Goal: Task Accomplishment & Management: Complete application form

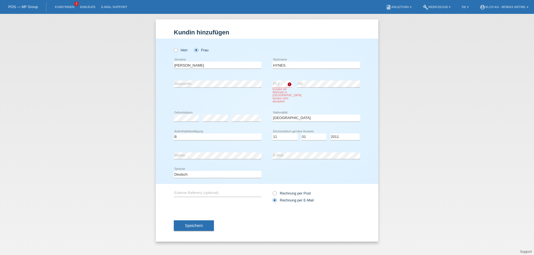
select select "DE"
select select "B"
select select "11"
select select "01"
select select "2011"
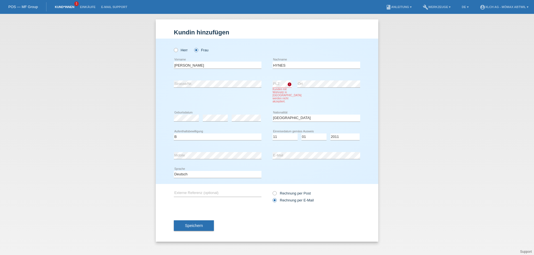
click at [64, 7] on link "Kund*innen" at bounding box center [64, 6] width 25 height 3
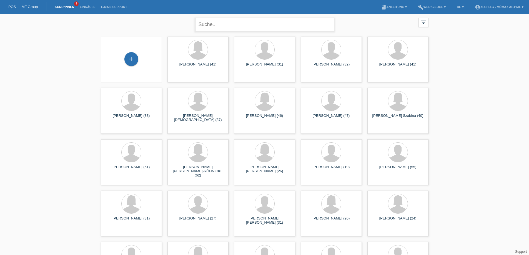
click at [203, 24] on input "text" at bounding box center [264, 24] width 139 height 13
type input "HOFFMANN SIMONE"
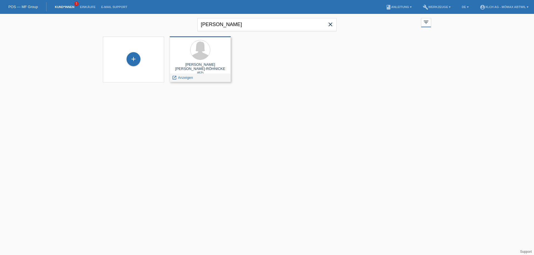
click at [203, 65] on div "SIMONE SUSANN HOFFMANN-RÖHNICKE (62)" at bounding box center [200, 68] width 52 height 10
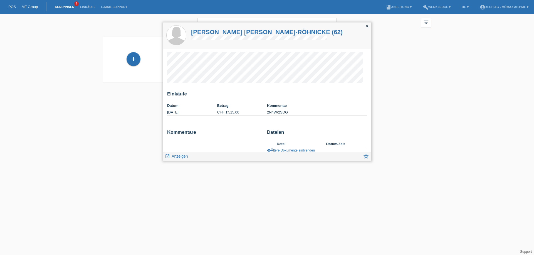
scroll to position [6, 0]
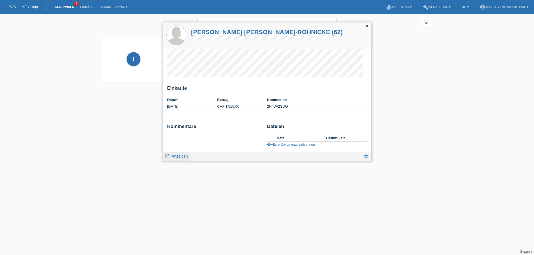
click at [186, 158] on span "Anzeigen" at bounding box center [179, 156] width 16 height 4
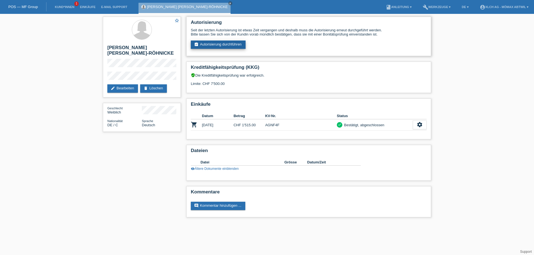
click at [238, 45] on link "assignment_turned_in Autorisierung durchführen" at bounding box center [218, 45] width 55 height 8
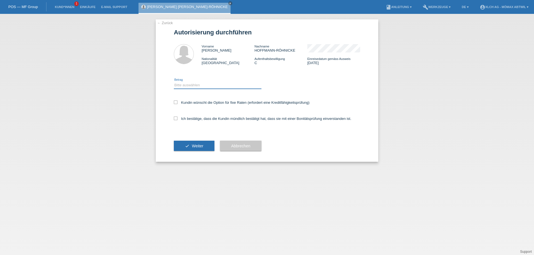
click at [205, 83] on select "Bitte auswählen CHF 1.00 - CHF 499.00 CHF 500.00 - CHF 1'999.00 CHF 2'000.00 - …" at bounding box center [218, 85] width 88 height 7
select select "2"
click at [174, 82] on select "Bitte auswählen CHF 1.00 - CHF 499.00 CHF 500.00 - CHF 1'999.00 CHF 2'000.00 - …" at bounding box center [218, 85] width 88 height 7
click at [177, 103] on icon at bounding box center [176, 103] width 4 height 4
click at [177, 103] on input "Kundin wünscht die Option für fixe Raten (erfordert eine Kreditfähigkeitsprüfun…" at bounding box center [176, 103] width 4 height 4
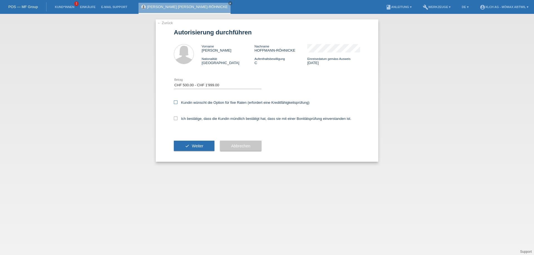
checkbox input "true"
click at [176, 119] on icon at bounding box center [176, 119] width 4 height 4
click at [176, 119] on input "Ich bestätige, dass die Kundin mündlich bestätigt hat, dass sie mit einer Bonit…" at bounding box center [176, 119] width 4 height 4
checkbox input "true"
click at [177, 102] on icon at bounding box center [176, 103] width 4 height 4
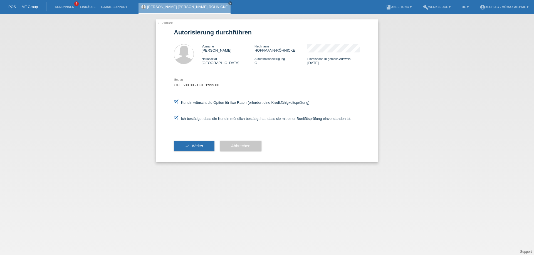
click at [177, 102] on input "Kundin wünscht die Option für fixe Raten (erfordert eine Kreditfähigkeitsprüfun…" at bounding box center [176, 103] width 4 height 4
checkbox input "false"
click at [198, 145] on span "Weiter" at bounding box center [197, 146] width 11 height 4
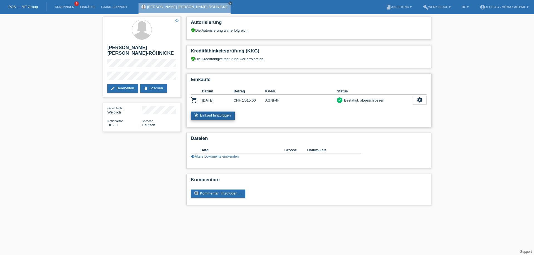
click at [213, 114] on link "add_shopping_cart Einkauf hinzufügen" at bounding box center [213, 116] width 44 height 8
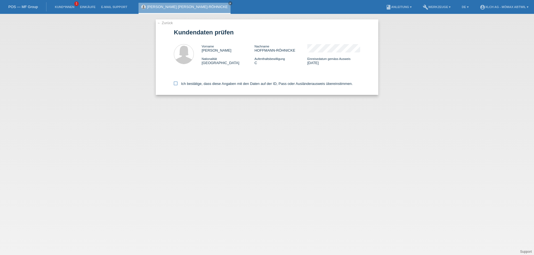
click at [177, 83] on label "Ich bestätige, dass diese Angaben mit den Daten auf der ID, Pass oder Ausländer…" at bounding box center [263, 84] width 179 height 4
click at [177, 83] on input "Ich bestätige, dass diese Angaben mit den Daten auf der ID, Pass oder Ausländer…" at bounding box center [176, 84] width 4 height 4
checkbox input "true"
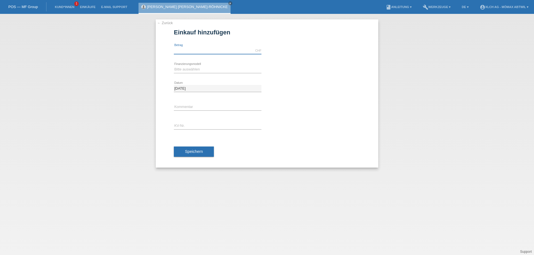
click at [208, 51] on input "text" at bounding box center [218, 50] width 88 height 7
type input "1221.50"
click at [204, 68] on select "Bitte auswählen Kauf auf Rechnung mit Teilzahlungsoption Fixe Raten - Zinsübern…" at bounding box center [218, 69] width 88 height 7
select select "112"
click at [174, 66] on select "Bitte auswählen Kauf auf Rechnung mit Teilzahlungsoption Fixe Raten - Zinsübern…" at bounding box center [218, 69] width 88 height 7
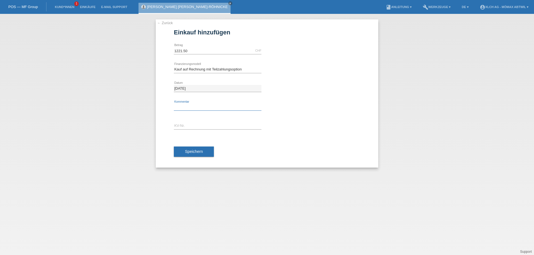
click at [189, 106] on input "text" at bounding box center [218, 107] width 88 height 7
type input "2N4W"
click at [189, 125] on input "text" at bounding box center [218, 126] width 88 height 7
type input "AGNGX4"
click at [188, 151] on span "Speichern" at bounding box center [194, 152] width 18 height 4
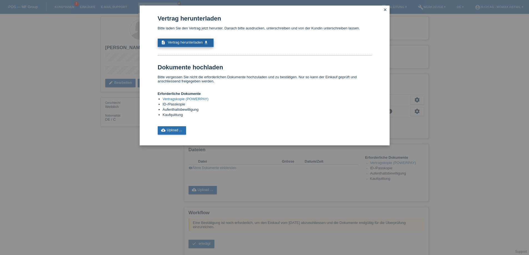
click at [181, 41] on span "Vertrag herunterladen" at bounding box center [185, 42] width 35 height 4
click at [383, 7] on link "close" at bounding box center [385, 10] width 7 height 6
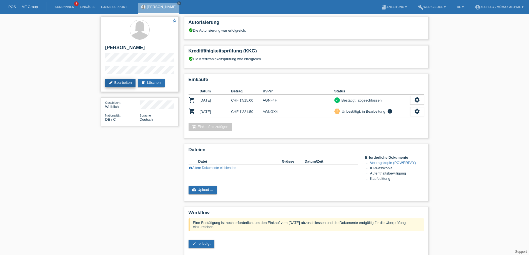
click at [125, 87] on link "edit Bearbeiten" at bounding box center [120, 83] width 31 height 8
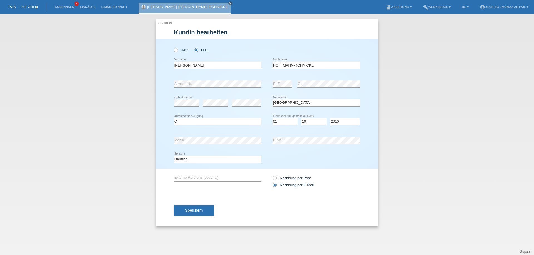
select select "DE"
select select "C"
select select "01"
select select "10"
select select "2010"
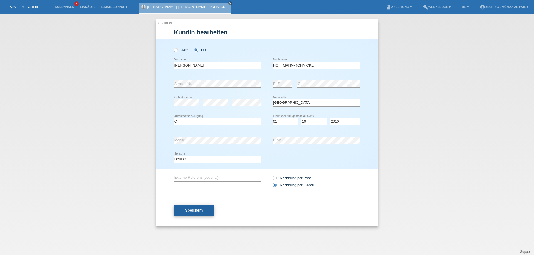
click at [200, 209] on span "Speichern" at bounding box center [194, 210] width 18 height 4
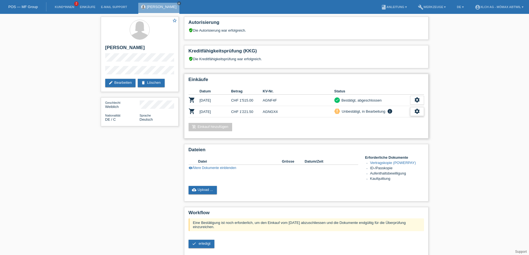
click at [417, 111] on icon "settings" at bounding box center [417, 111] width 6 height 6
click at [421, 110] on div "settings" at bounding box center [417, 111] width 14 height 9
click at [357, 120] on icon "fullscreen" at bounding box center [357, 121] width 6 height 6
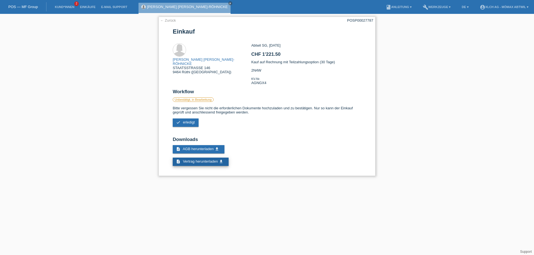
click at [196, 162] on span "Vertrag herunterladen" at bounding box center [200, 162] width 35 height 4
click at [173, 22] on link "← Zurück" at bounding box center [168, 20] width 16 height 4
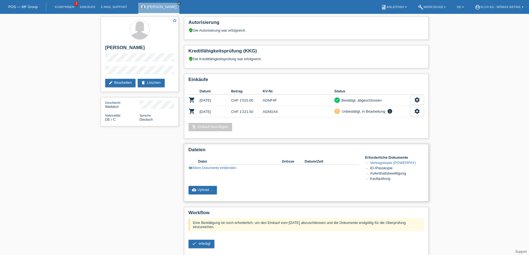
click at [188, 168] on div "Dateien Datei Grösse Datum/Zeit insert_drive_file AGNF4F.pdf 1'034 KB 14.07.202…" at bounding box center [306, 173] width 245 height 58
click at [189, 168] on icon "visibility" at bounding box center [191, 168] width 4 height 4
click at [202, 191] on link "cloud_upload Upload ..." at bounding box center [203, 190] width 29 height 8
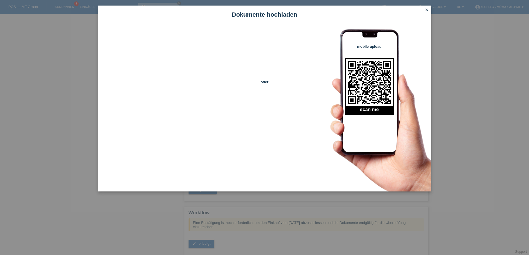
click at [430, 10] on link "close" at bounding box center [427, 10] width 7 height 6
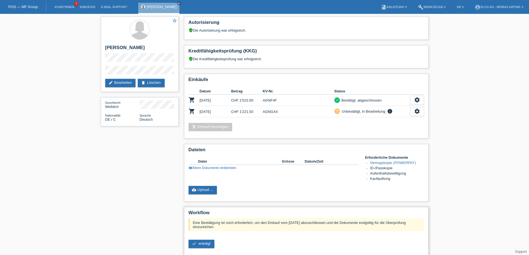
scroll to position [44, 0]
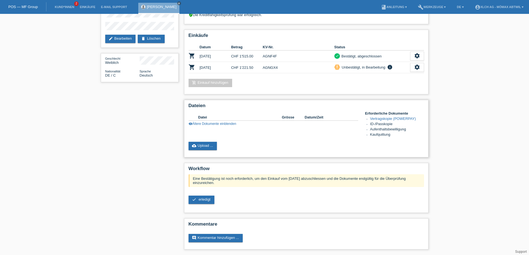
click at [191, 124] on icon "visibility" at bounding box center [191, 124] width 4 height 4
click at [206, 127] on link "AGNF4F.pdf" at bounding box center [208, 126] width 20 height 4
click at [209, 145] on link "cloud_upload Upload ..." at bounding box center [203, 146] width 29 height 8
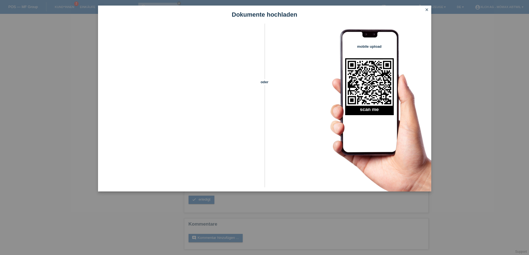
click at [428, 10] on icon "close" at bounding box center [427, 10] width 4 height 4
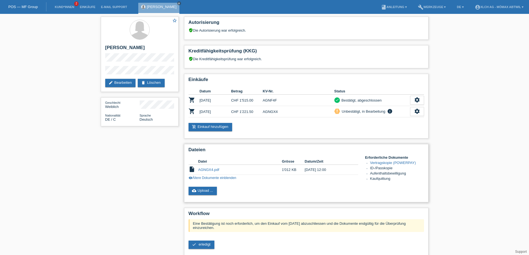
scroll to position [44, 0]
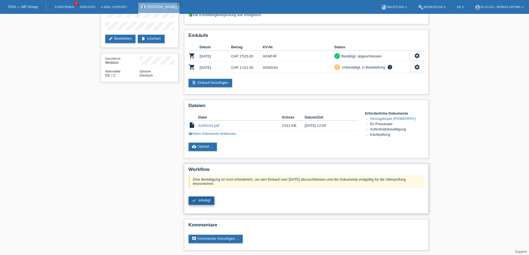
click at [203, 199] on span "erledigt" at bounding box center [205, 200] width 12 height 4
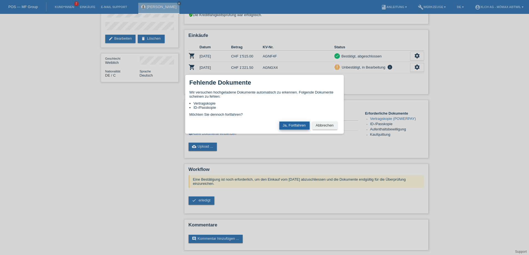
click at [290, 127] on button "Ja, Fortfahren" at bounding box center [295, 126] width 30 height 8
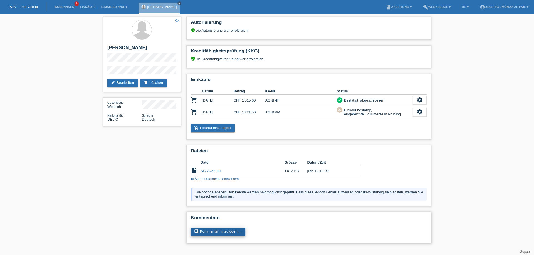
click at [201, 229] on link "comment Kommentar hinzufügen ..." at bounding box center [218, 232] width 54 height 8
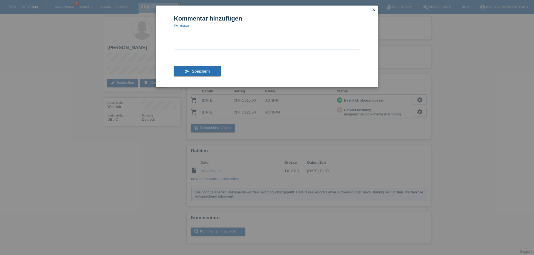
click at [192, 44] on textarea at bounding box center [267, 38] width 186 height 21
type textarea "ID UND PASS HABEN SICH NICHT GEÄNDERT"
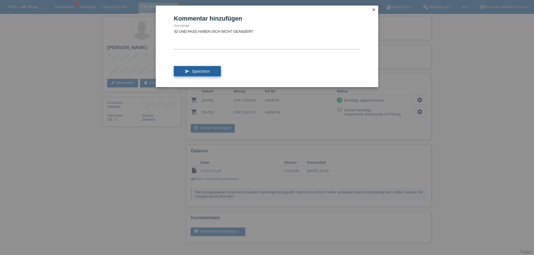
click at [207, 72] on span "Speichern" at bounding box center [201, 71] width 18 height 4
